Goal: Check status: Check status

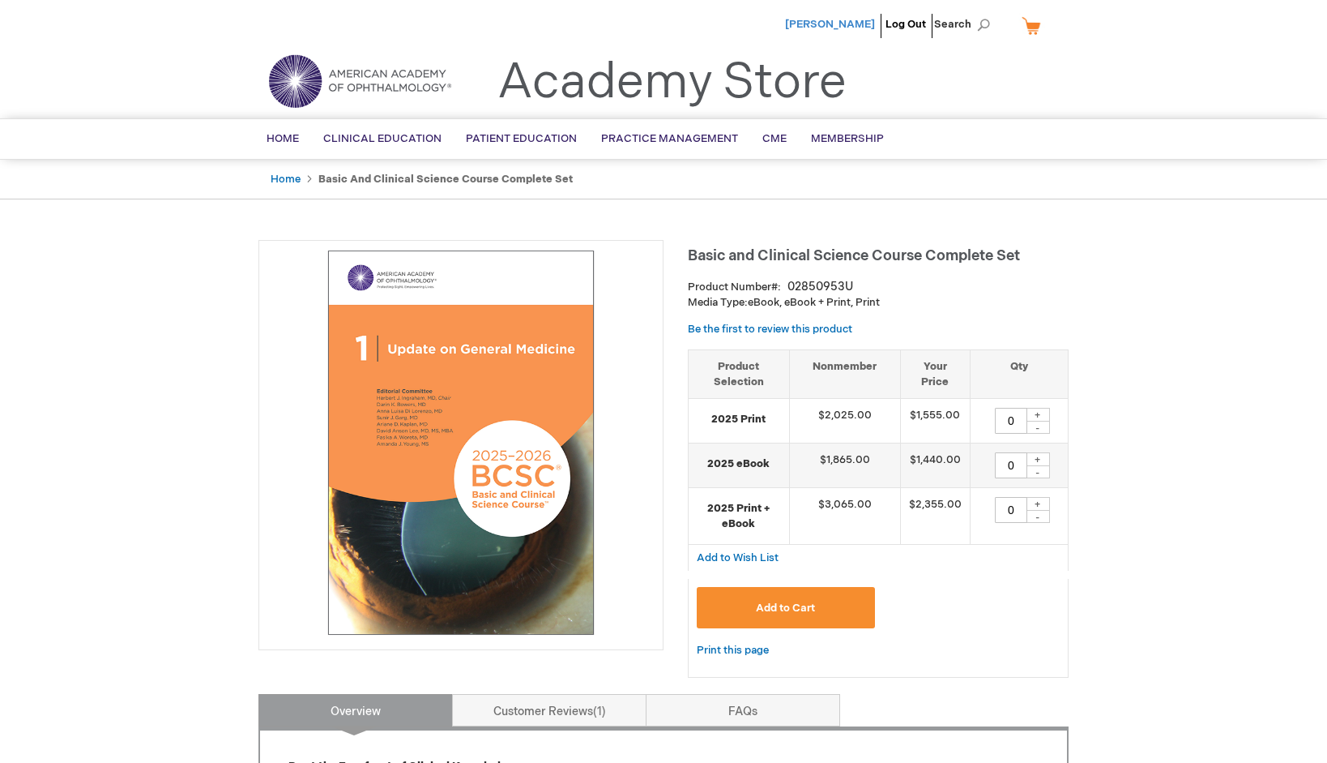
click at [858, 23] on span "[PERSON_NAME]" at bounding box center [830, 24] width 90 height 13
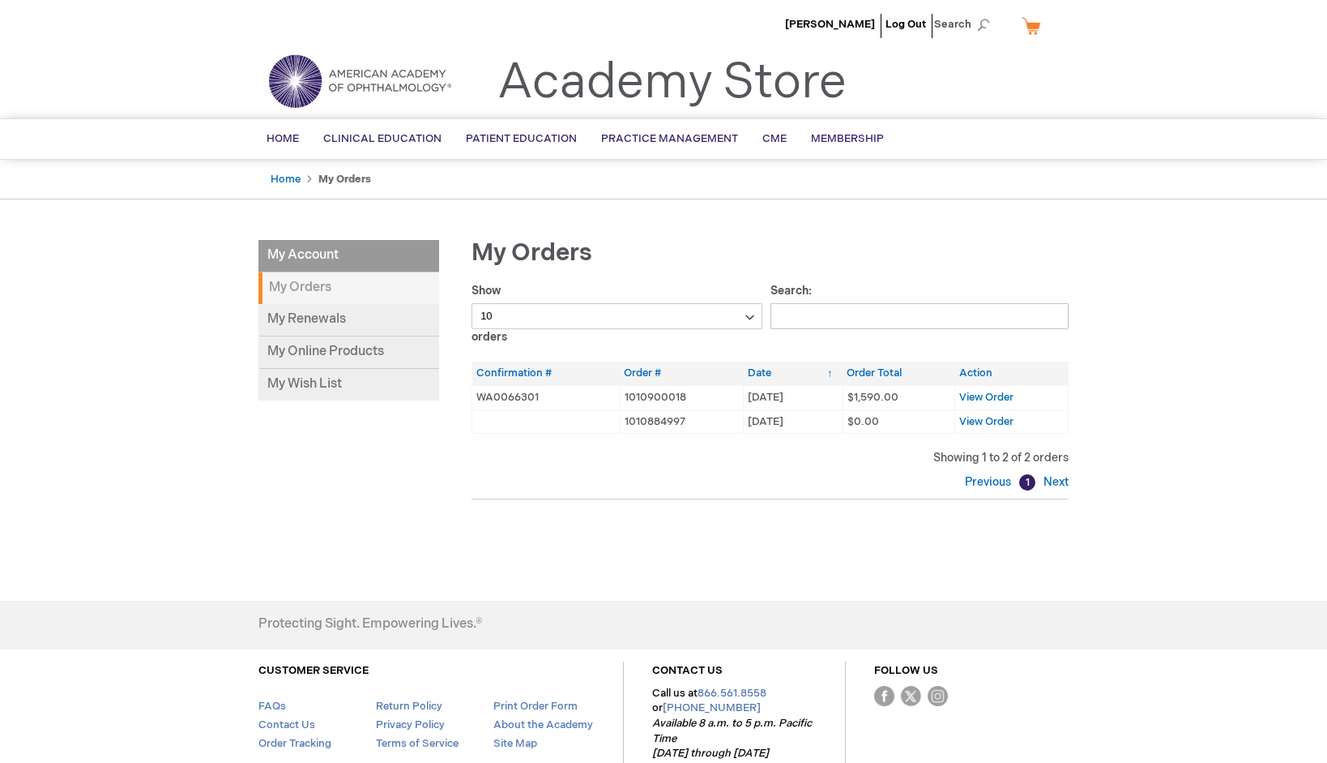
click at [310, 288] on strong "My Orders" at bounding box center [349, 288] width 181 height 32
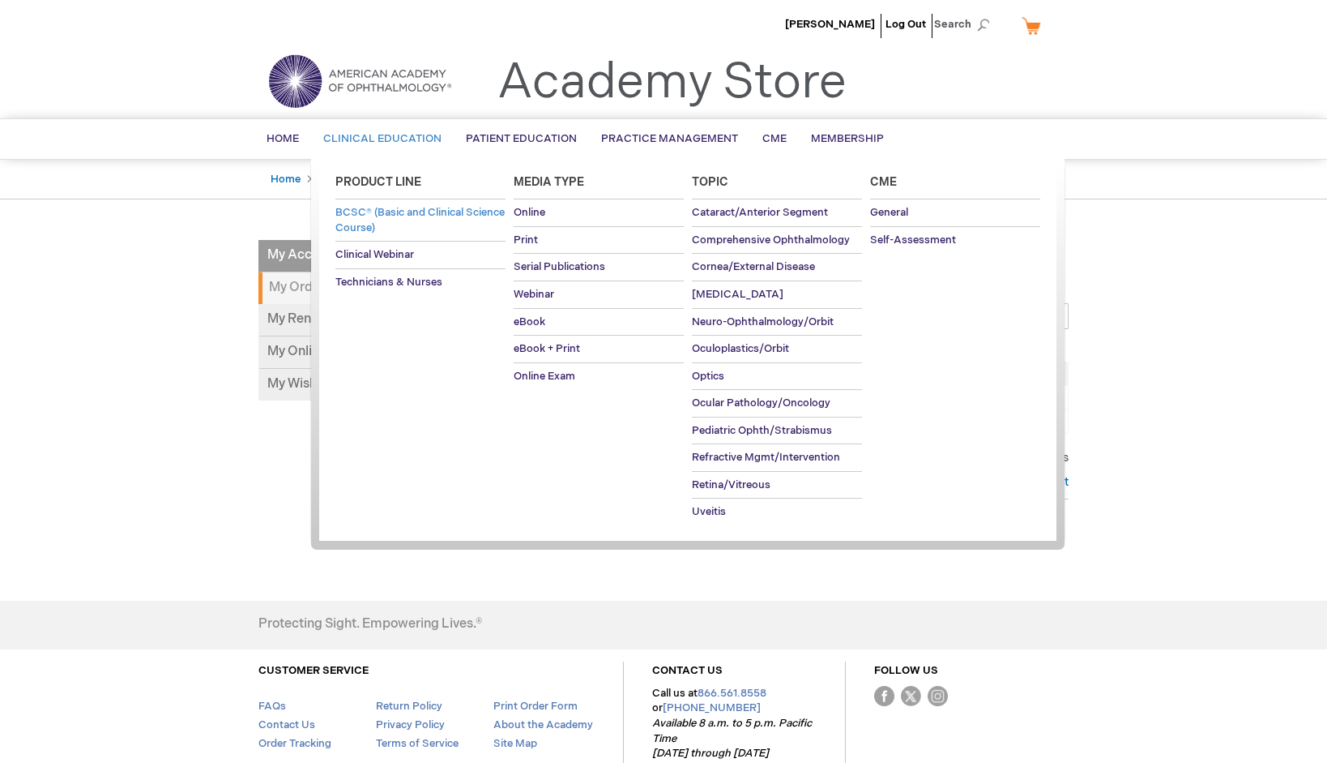
click at [396, 220] on link "BCSC® (Basic and Clinical Science Course)" at bounding box center [420, 219] width 170 height 41
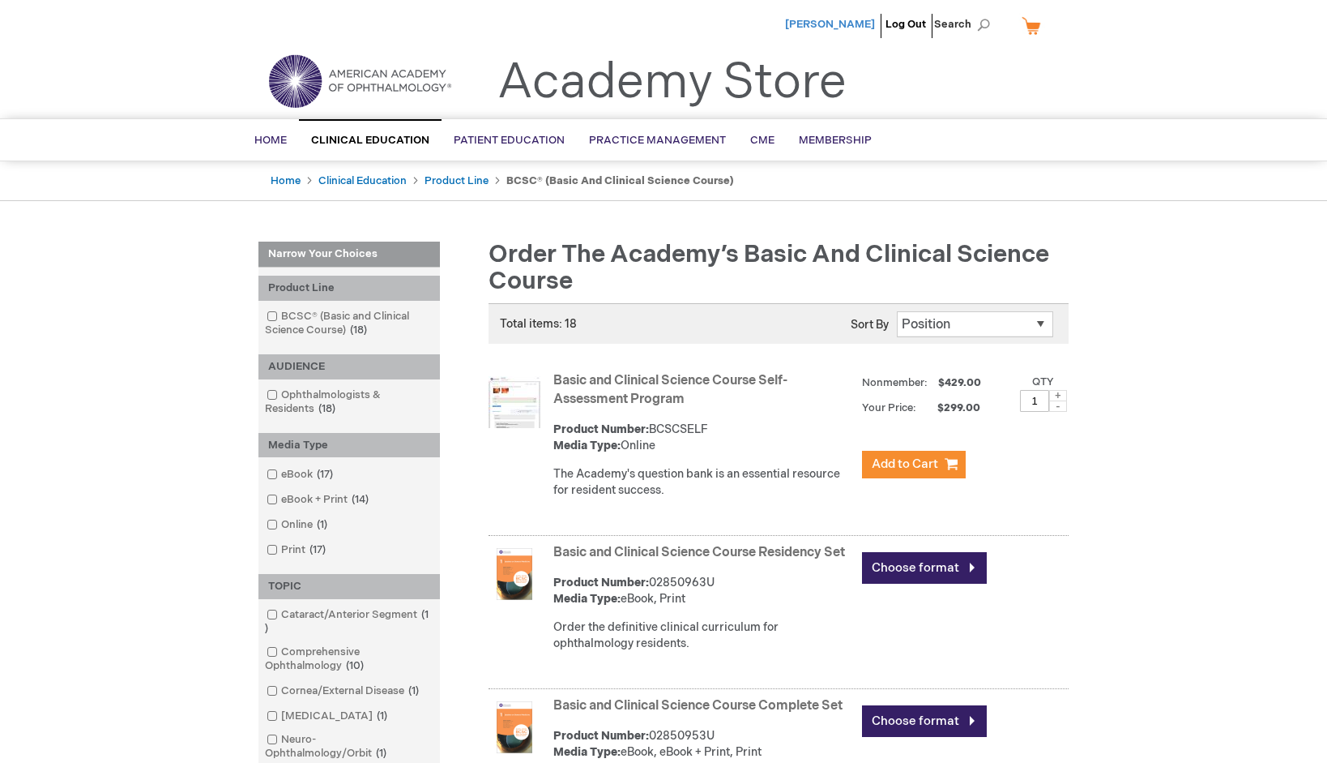
click at [862, 24] on span "[PERSON_NAME]" at bounding box center [830, 24] width 90 height 13
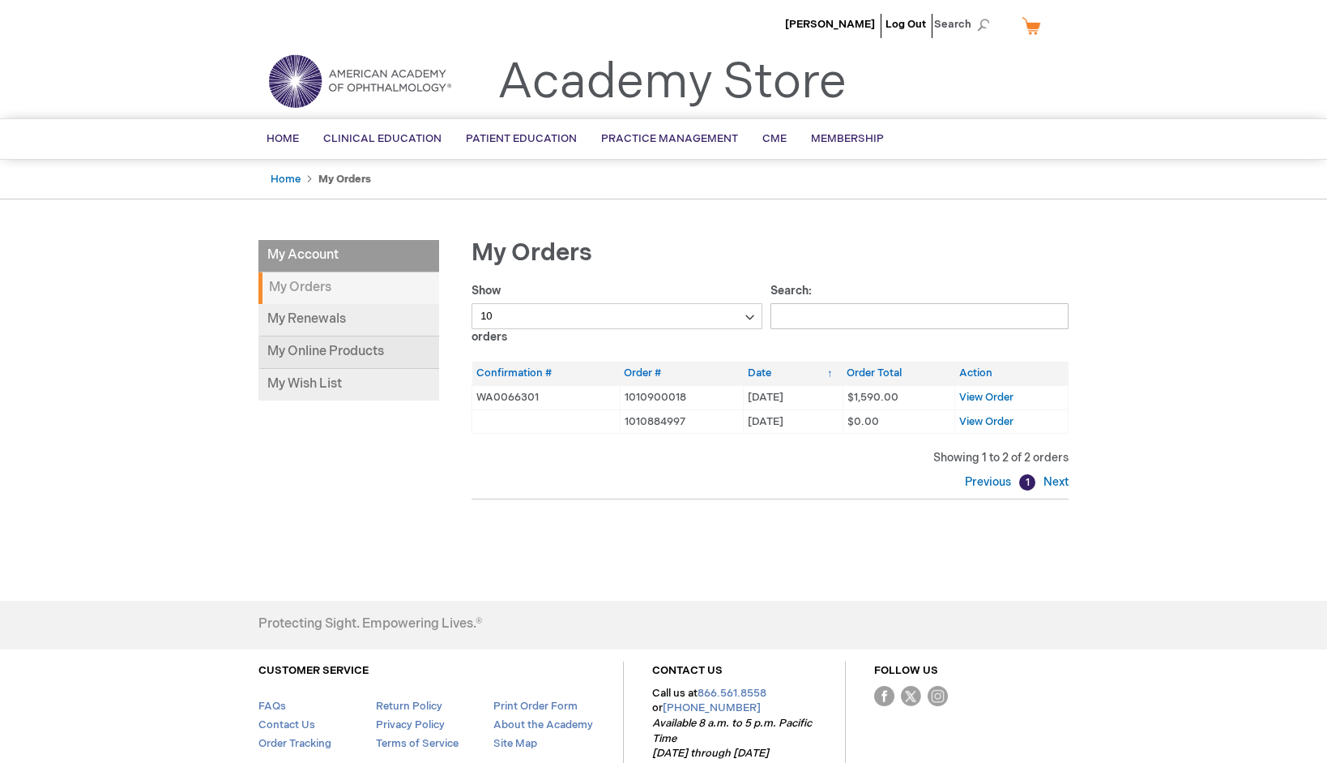
click at [360, 353] on link "My Online Products" at bounding box center [349, 352] width 181 height 32
